Goal: Check status: Check status

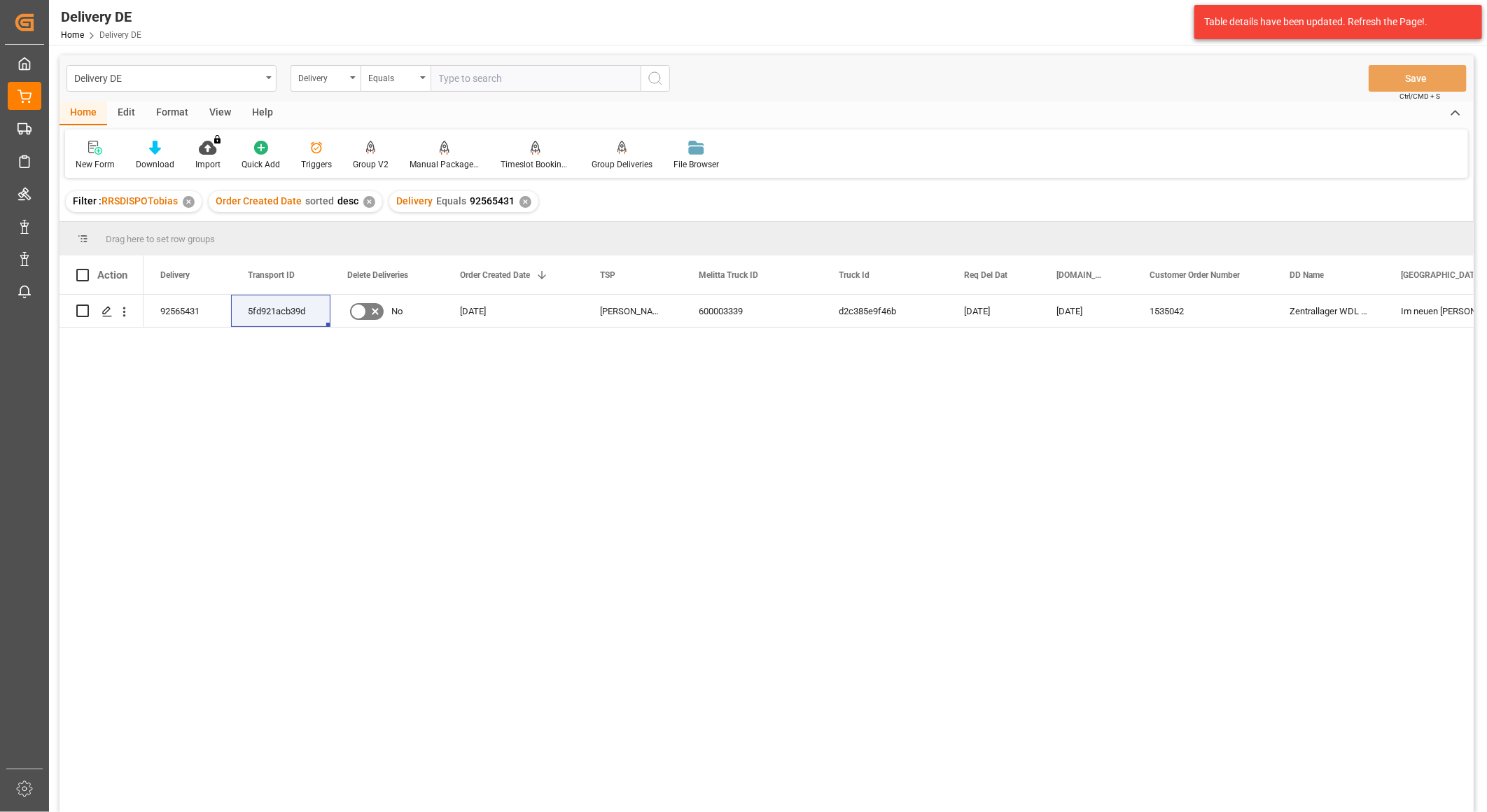
click at [474, 84] on input "text" at bounding box center [536, 78] width 210 height 27
type input "92558594"
click at [659, 86] on icon "search button" at bounding box center [655, 78] width 16 height 16
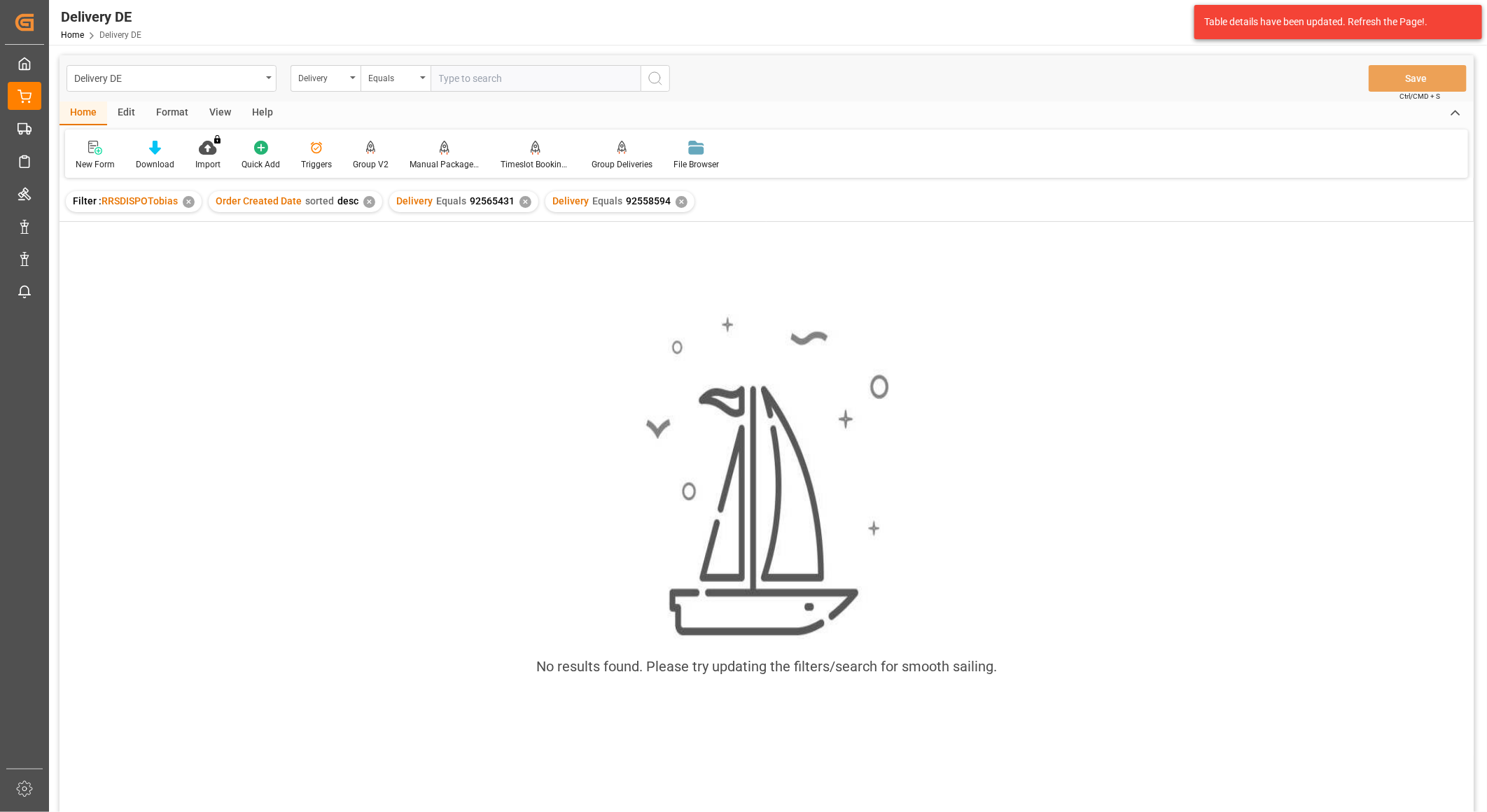
click at [522, 201] on div "✕" at bounding box center [525, 201] width 12 height 12
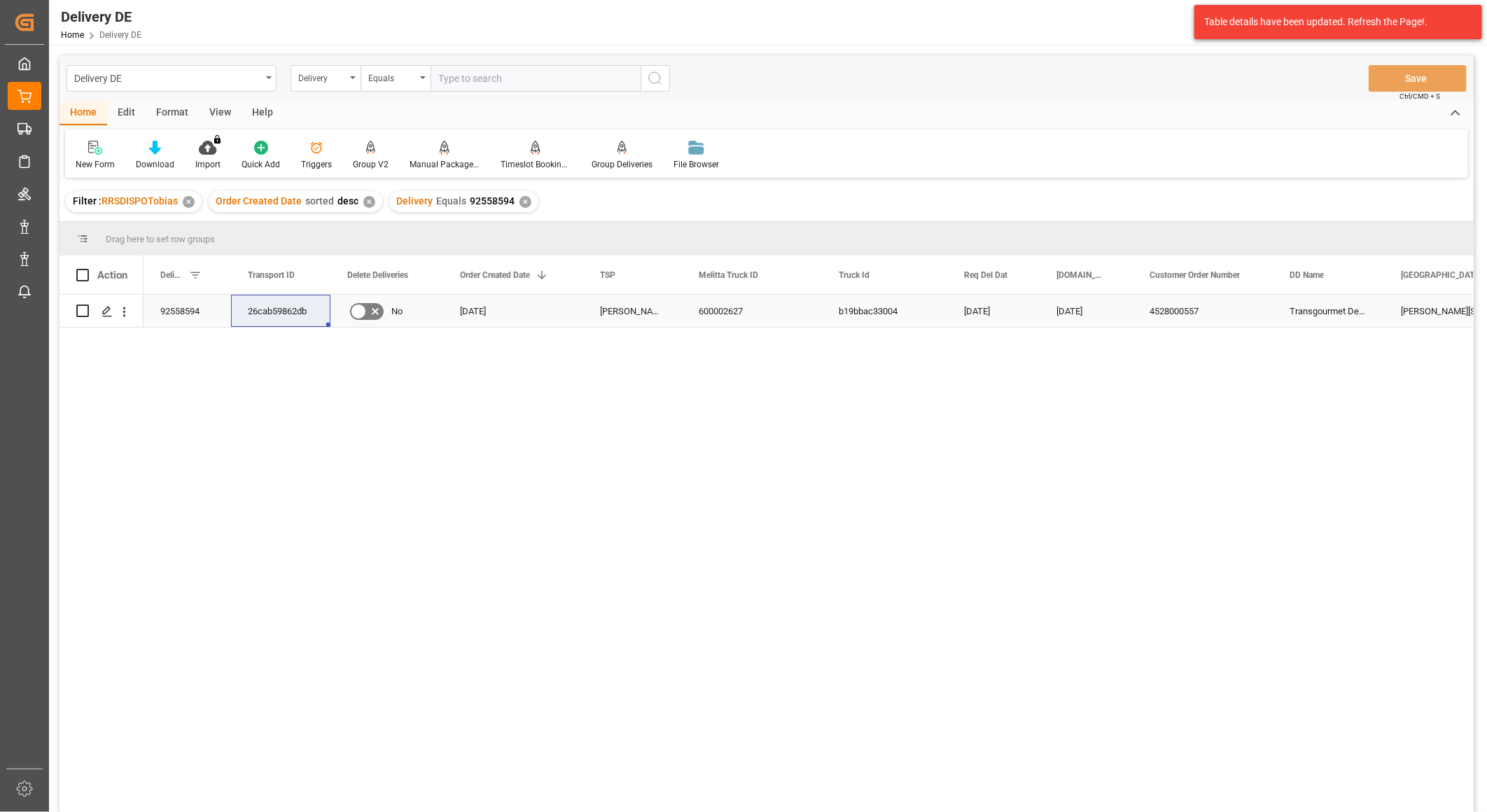
click at [193, 310] on div "92558594" at bounding box center [187, 310] width 88 height 32
click at [277, 309] on div "26cab59862db" at bounding box center [280, 310] width 99 height 32
click at [336, 80] on div "Delivery" at bounding box center [322, 77] width 48 height 16
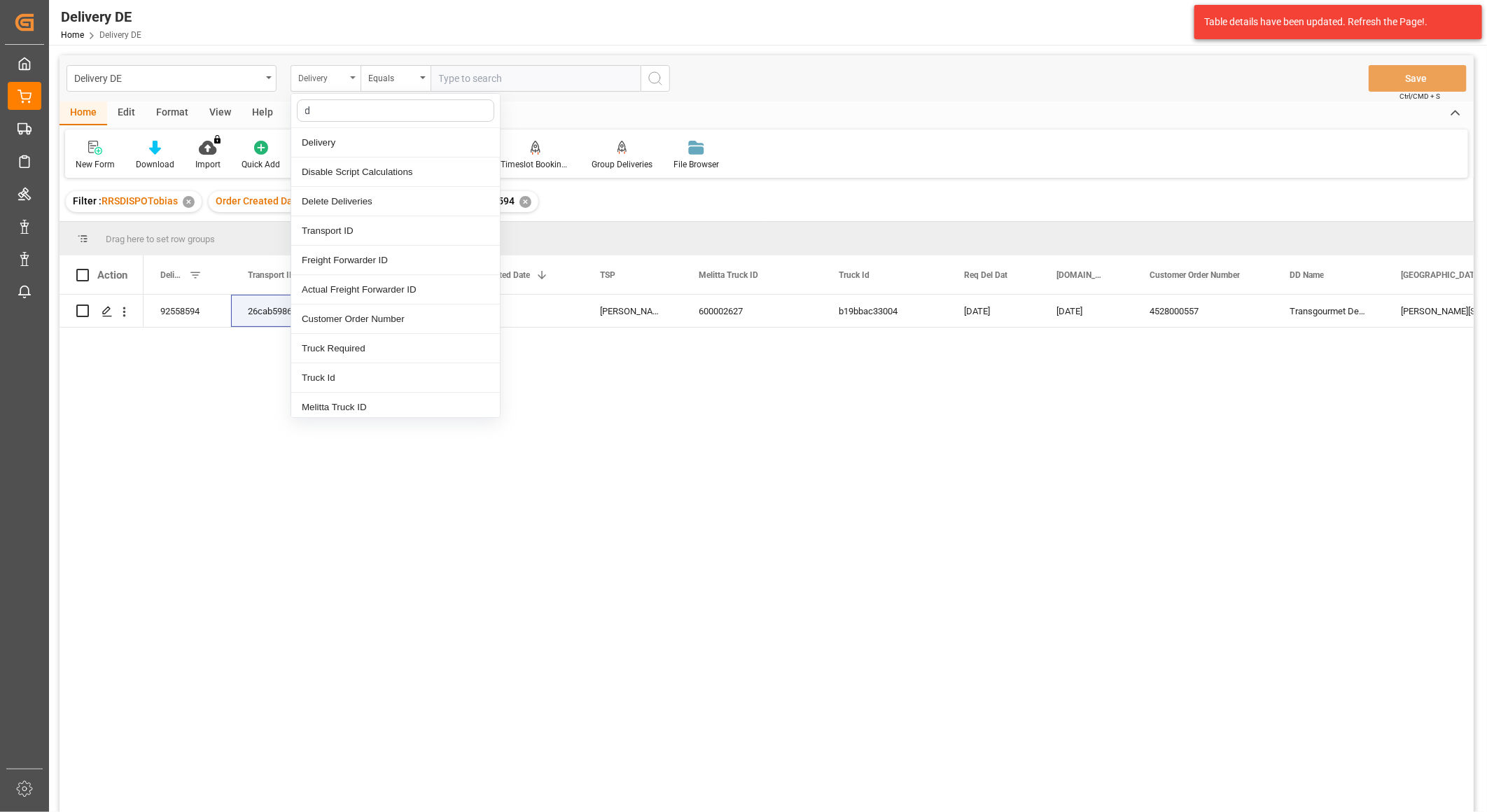
type input "dd"
click at [324, 287] on div "DD City" at bounding box center [395, 290] width 208 height 30
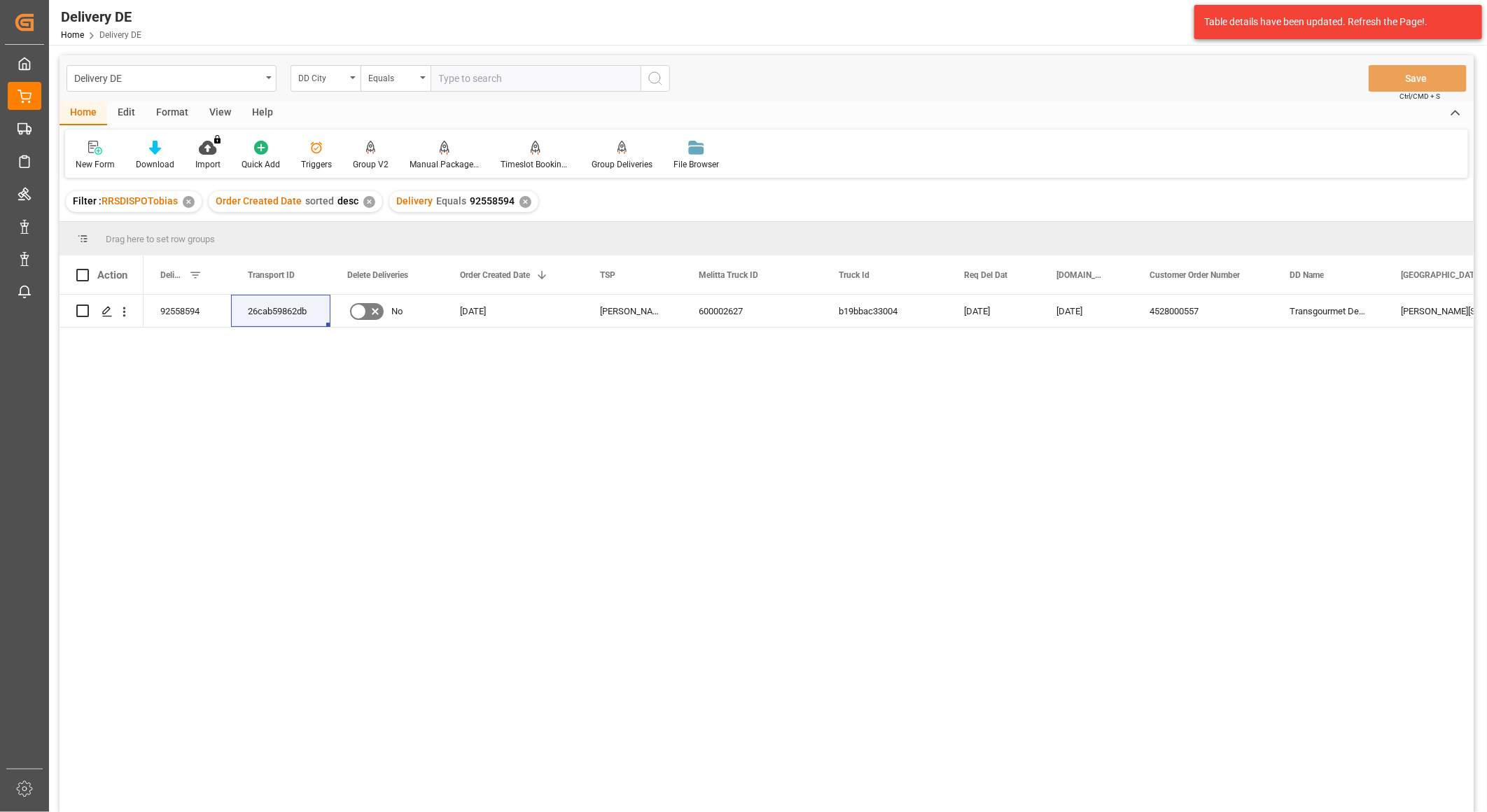
click at [492, 85] on input "text" at bounding box center [536, 78] width 210 height 27
type input "landsberg am lech"
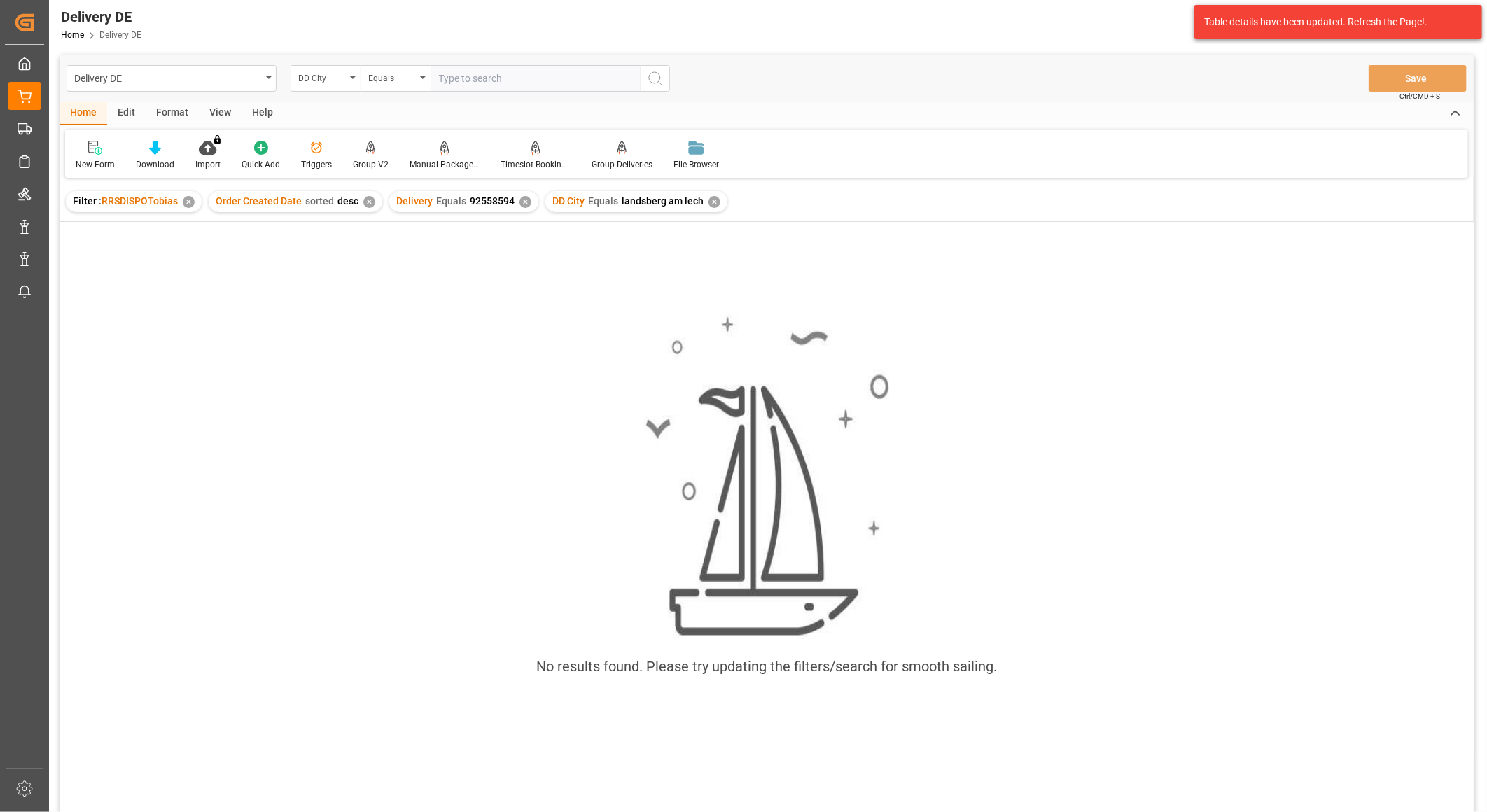
click at [523, 195] on div "Delivery Equals 92558594 ✕" at bounding box center [464, 201] width 149 height 21
click at [511, 201] on div "Delivery Equals 92558594 ✕" at bounding box center [464, 201] width 149 height 21
click at [519, 201] on div "✕" at bounding box center [525, 201] width 12 height 12
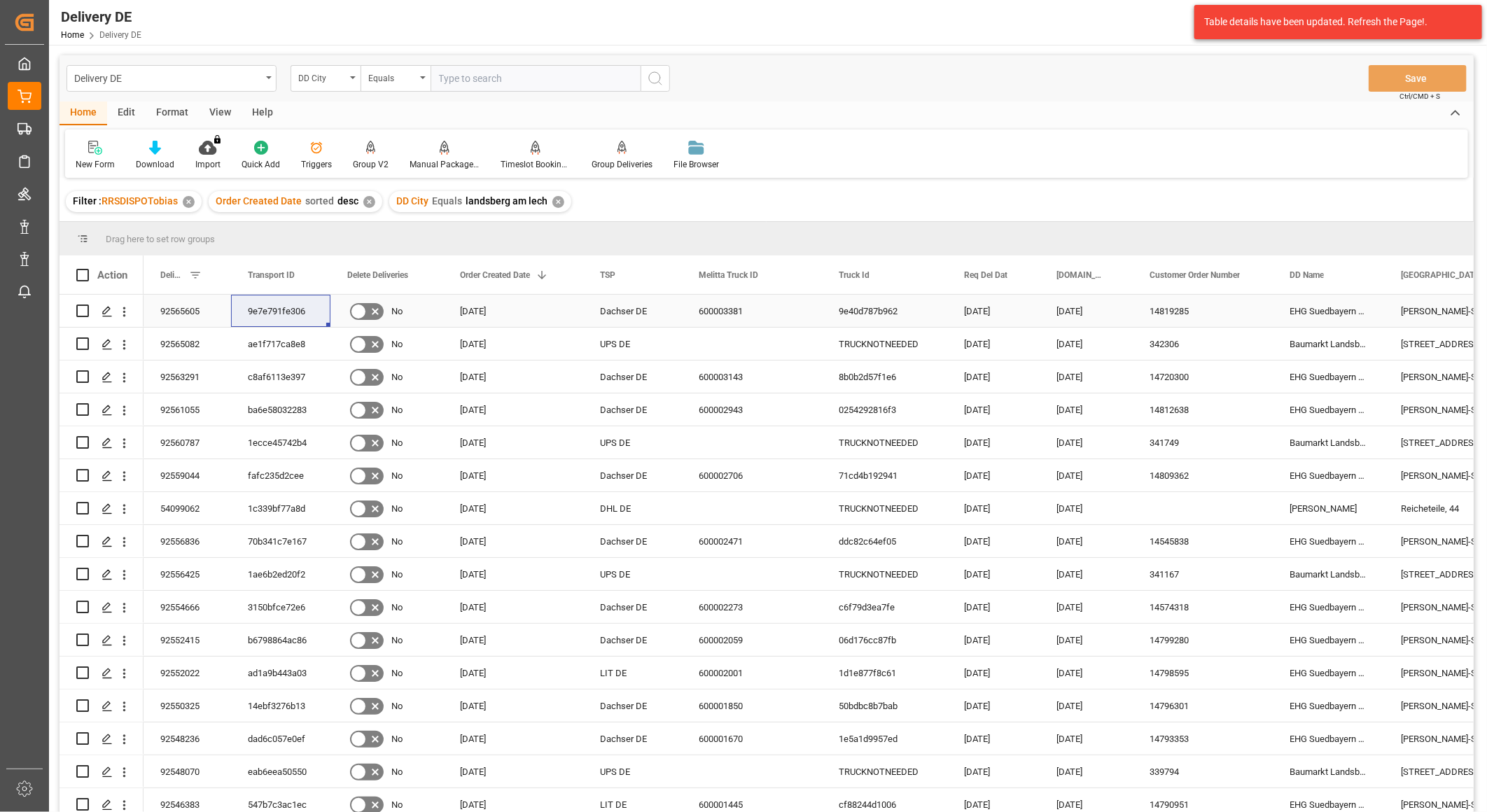
click at [187, 301] on div "92565605" at bounding box center [187, 310] width 88 height 32
click at [1295, 157] on div "New Form Download Import You don't have permission for this feature. Contact ad…" at bounding box center [766, 153] width 1402 height 49
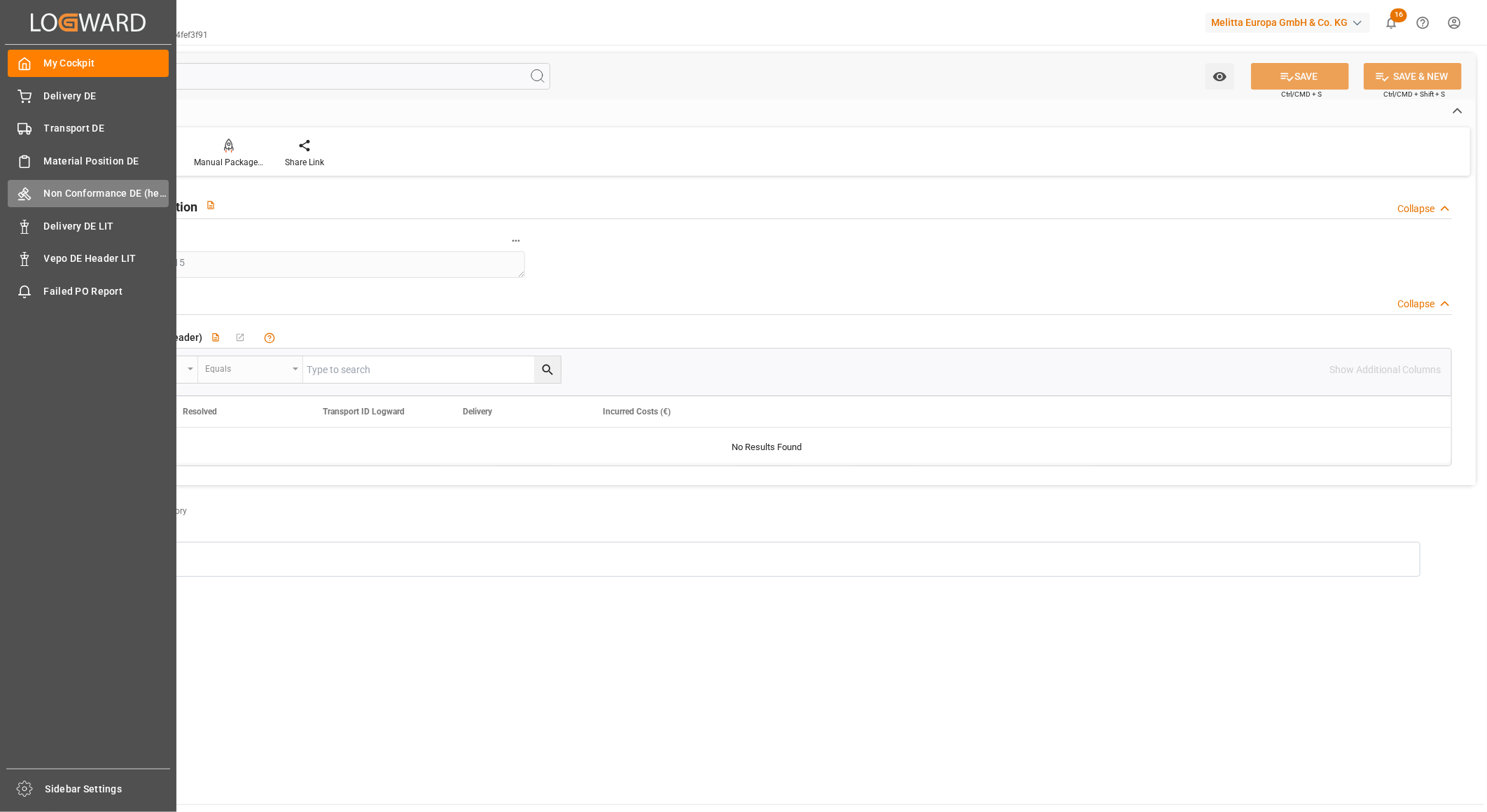
click at [58, 195] on span "Non Conformance DE (header)" at bounding box center [106, 193] width 125 height 15
